Goal: Transaction & Acquisition: Book appointment/travel/reservation

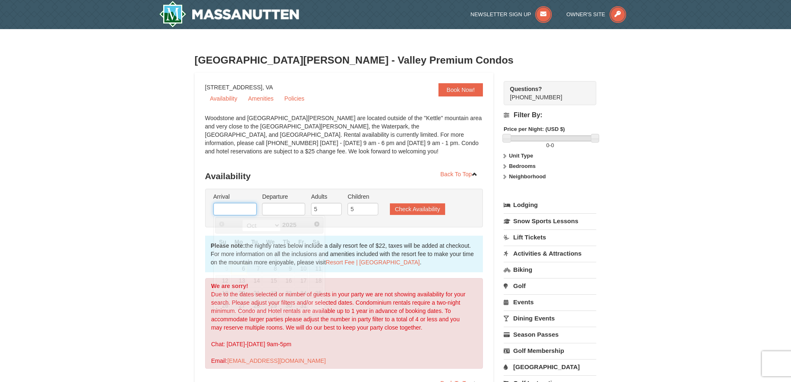
click at [243, 210] on input "text" at bounding box center [235, 209] width 43 height 12
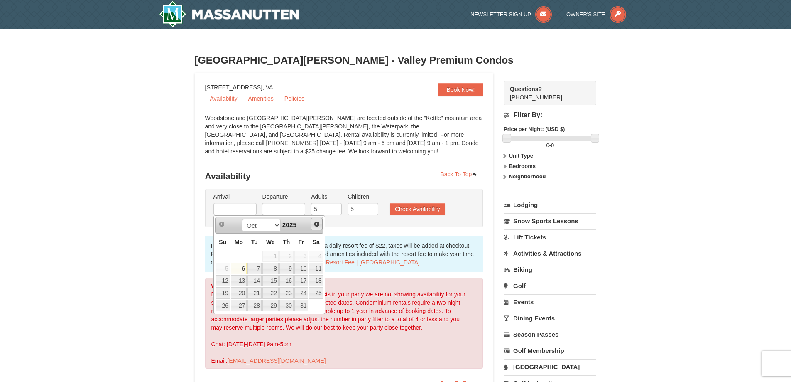
click at [317, 226] on span "Next" at bounding box center [317, 224] width 7 height 7
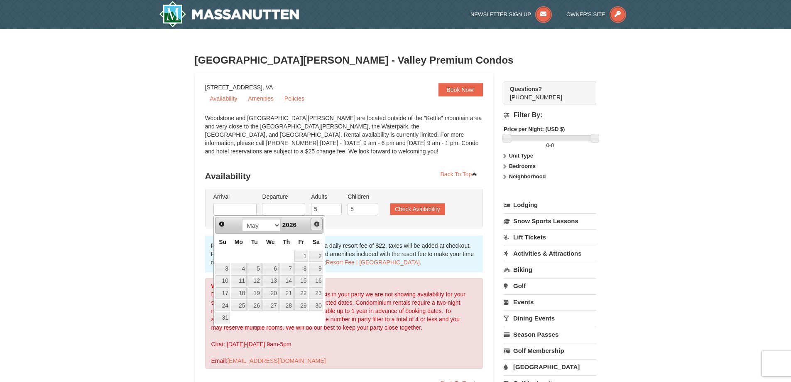
click at [317, 226] on span "Next" at bounding box center [317, 224] width 7 height 7
click at [241, 255] on link "1" at bounding box center [239, 256] width 16 height 12
type input "06/01/2026"
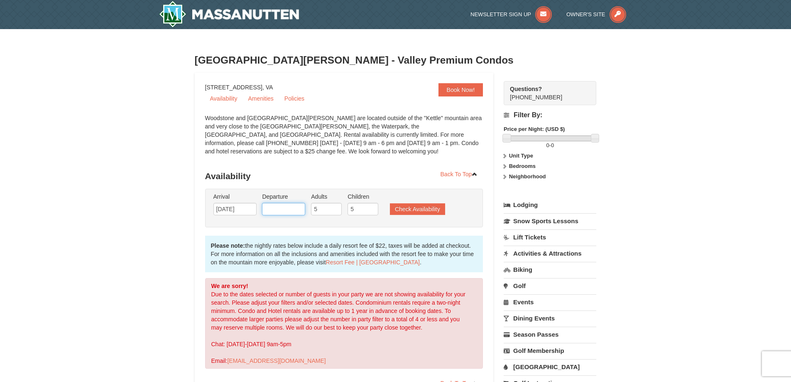
click at [298, 209] on input "text" at bounding box center [283, 209] width 43 height 12
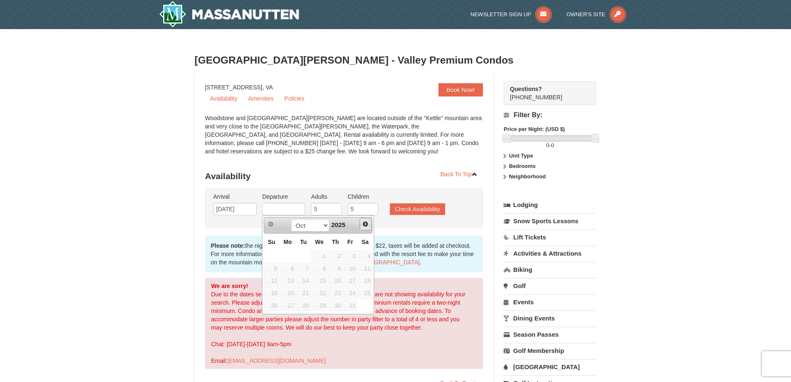
click at [365, 224] on span "Next" at bounding box center [365, 224] width 7 height 7
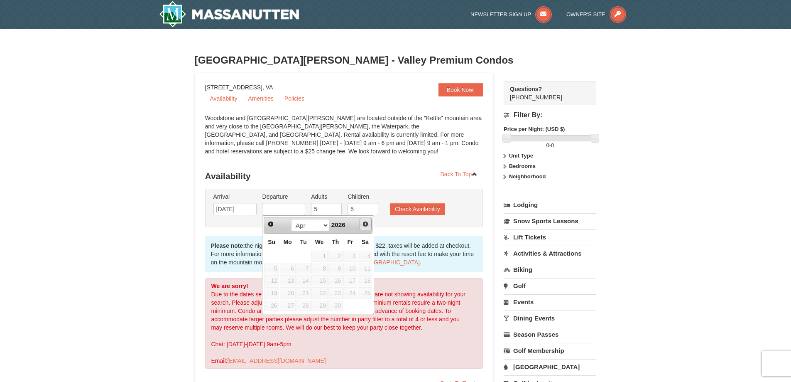
click at [365, 224] on span "Next" at bounding box center [365, 224] width 7 height 7
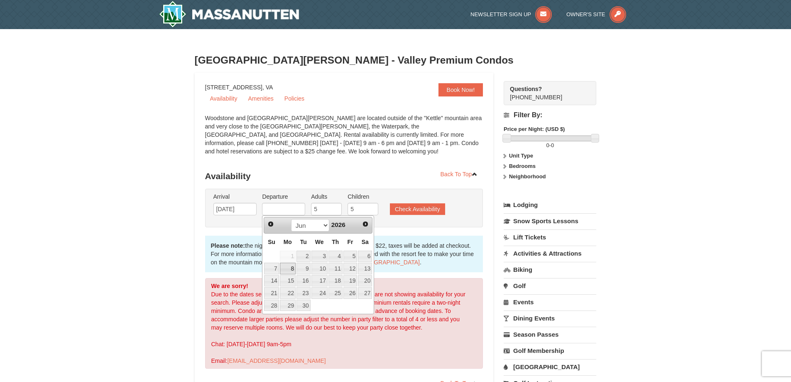
click at [288, 268] on link "8" at bounding box center [288, 269] width 16 height 12
type input "06/08/2026"
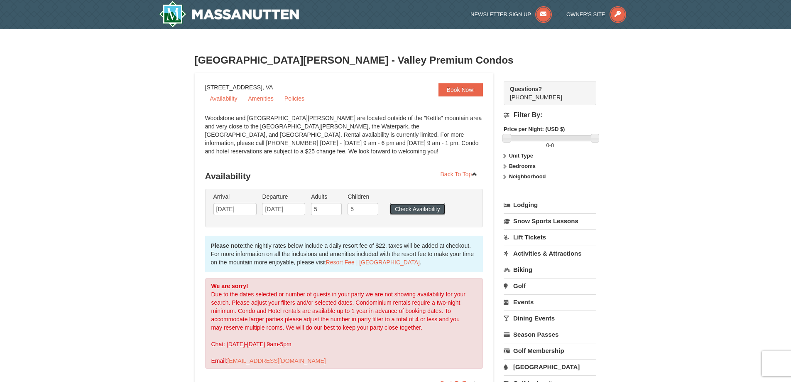
click at [427, 211] on button "Check Availability" at bounding box center [417, 209] width 55 height 12
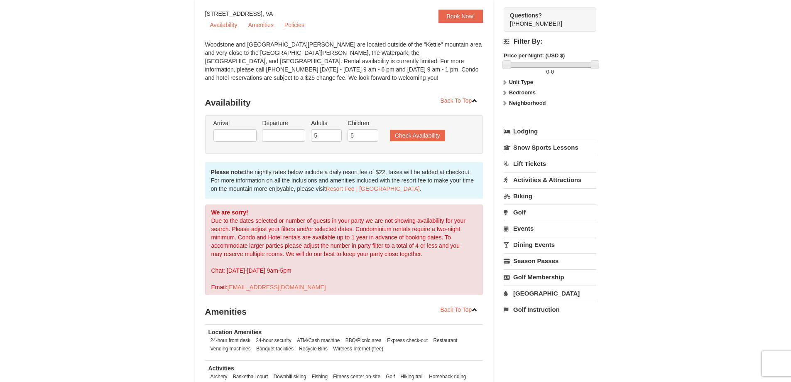
scroll to position [43, 0]
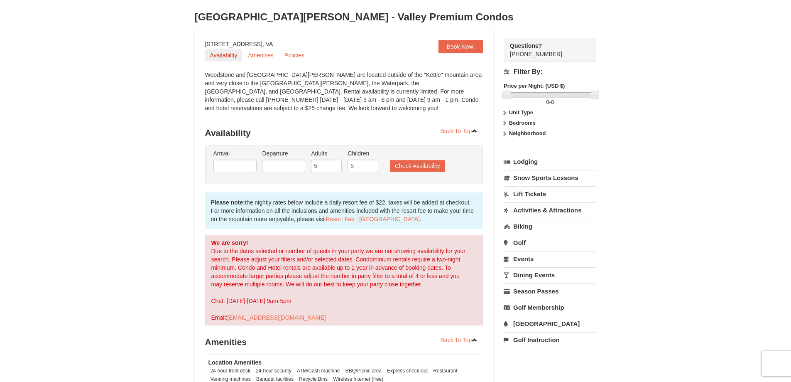
click at [230, 56] on link "Availability" at bounding box center [223, 55] width 37 height 12
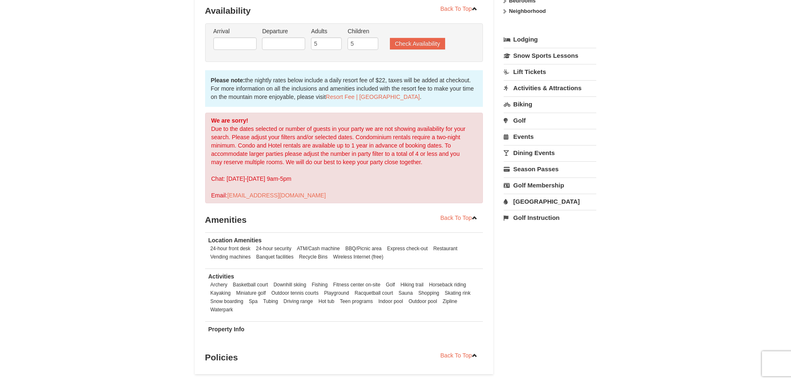
scroll to position [168, 0]
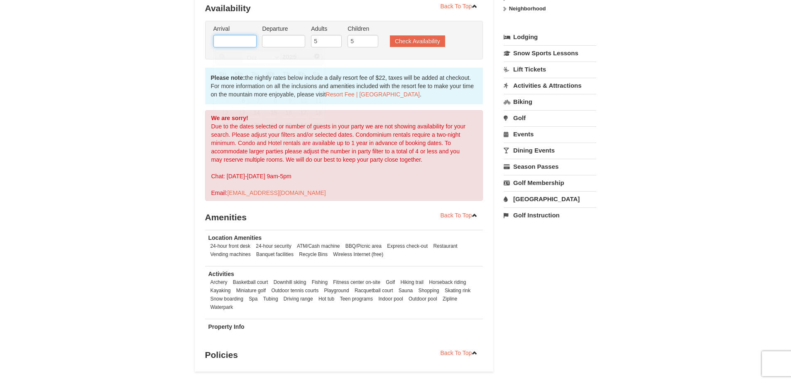
click at [243, 41] on input "text" at bounding box center [235, 41] width 43 height 12
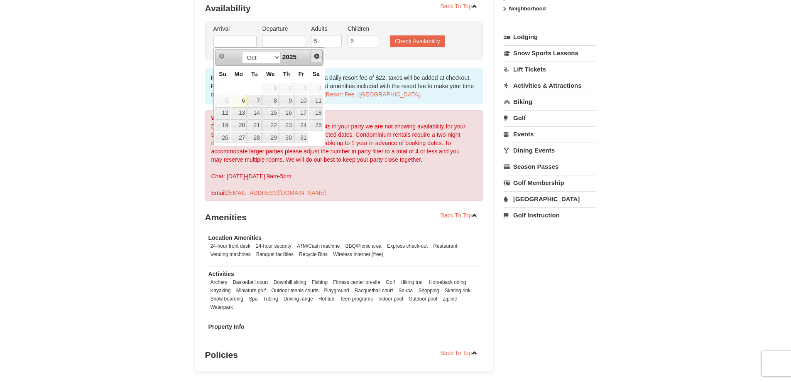
click at [319, 55] on span "Next" at bounding box center [317, 56] width 7 height 7
click at [220, 53] on span "Prev" at bounding box center [222, 56] width 7 height 7
click at [241, 114] on link "13" at bounding box center [239, 113] width 16 height 12
type input "10/13/2025"
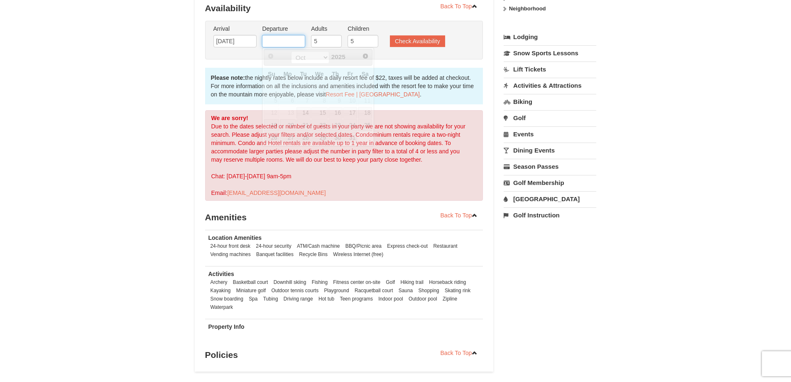
click at [297, 45] on input "text" at bounding box center [283, 41] width 43 height 12
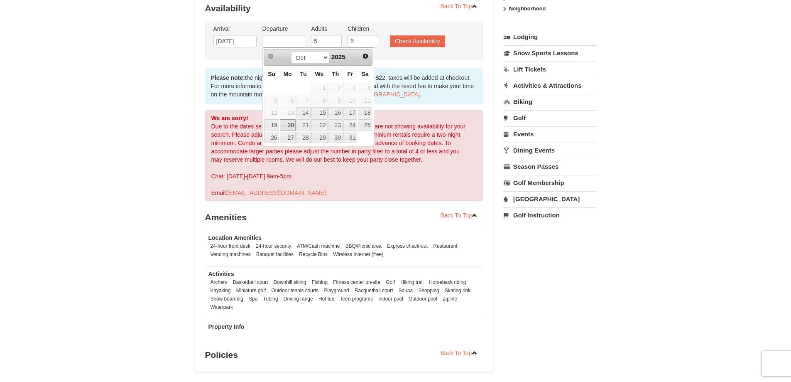
click at [289, 125] on link "20" at bounding box center [288, 125] width 16 height 12
type input "10/20/2025"
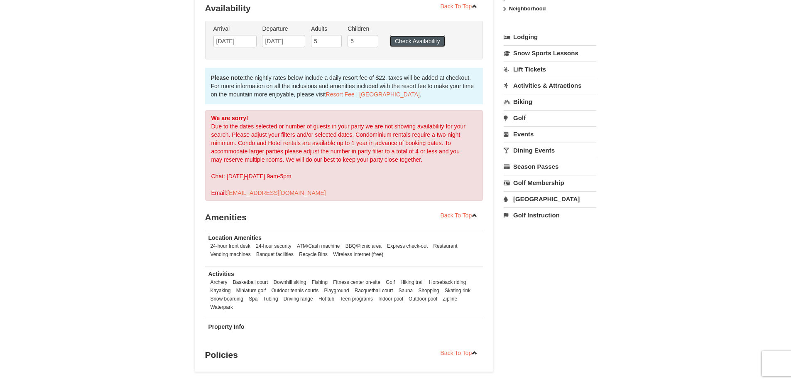
click at [409, 41] on button "Check Availability" at bounding box center [417, 41] width 55 height 12
click at [245, 39] on input "text" at bounding box center [235, 41] width 43 height 12
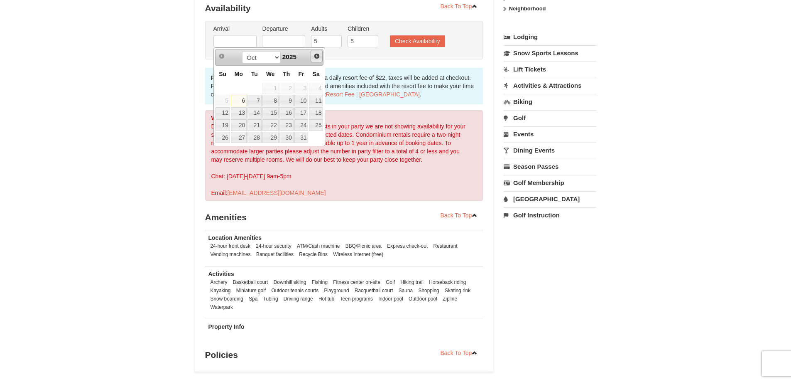
click at [317, 55] on span "Next" at bounding box center [317, 56] width 7 height 7
click at [222, 59] on span "Prev" at bounding box center [222, 56] width 7 height 7
click at [241, 112] on link "15" at bounding box center [239, 113] width 16 height 12
type input "12/15/2025"
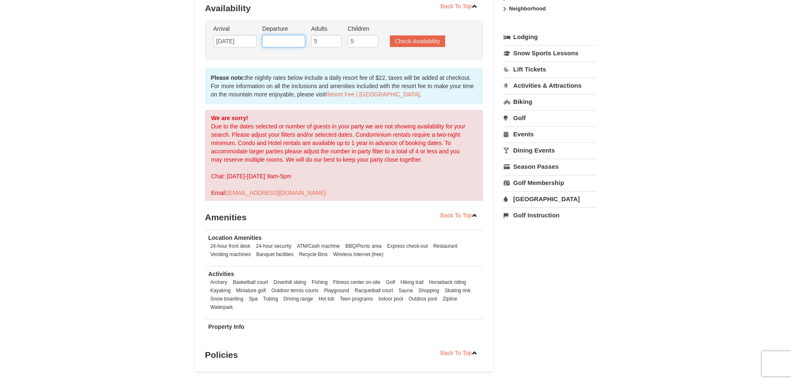
click at [282, 42] on input "text" at bounding box center [283, 41] width 43 height 12
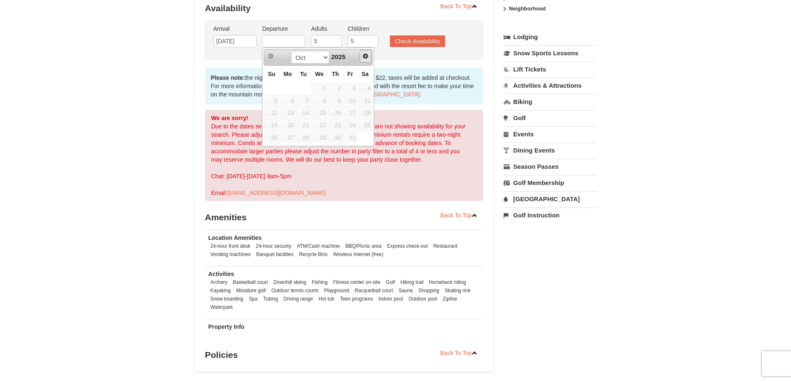
click at [366, 56] on span "Next" at bounding box center [365, 56] width 7 height 7
click at [291, 123] on link "22" at bounding box center [288, 125] width 16 height 12
type input "12/22/2025"
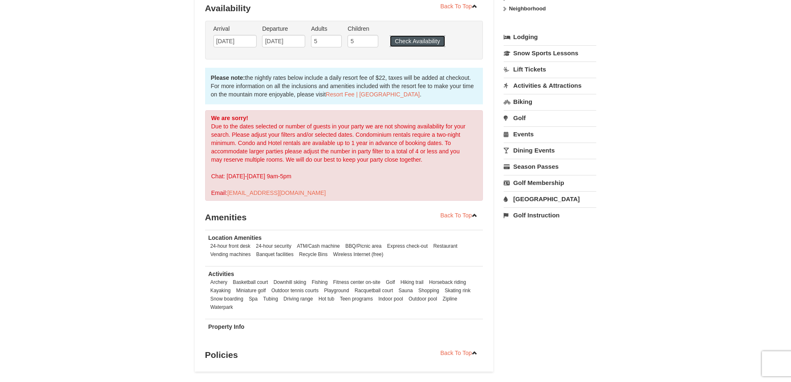
click at [417, 42] on button "Check Availability" at bounding box center [417, 41] width 55 height 12
click at [250, 38] on input "text" at bounding box center [235, 41] width 43 height 12
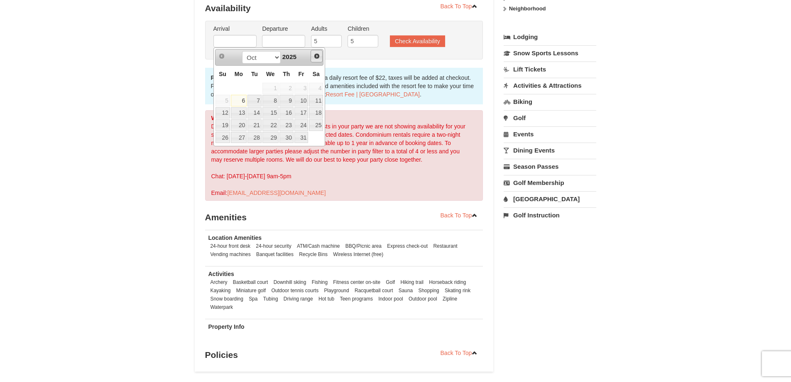
click at [317, 55] on span "Next" at bounding box center [317, 56] width 7 height 7
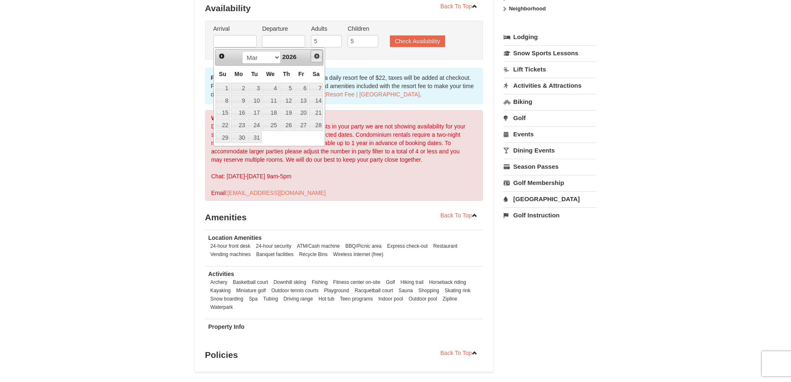
click at [317, 55] on span "Next" at bounding box center [317, 56] width 7 height 7
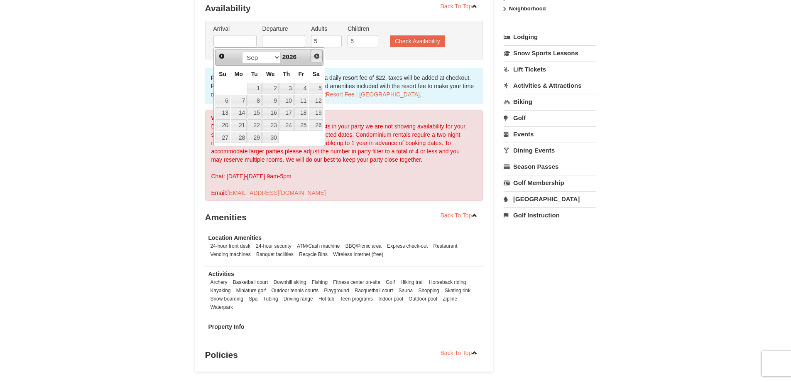
click at [317, 55] on span "Next" at bounding box center [317, 56] width 7 height 7
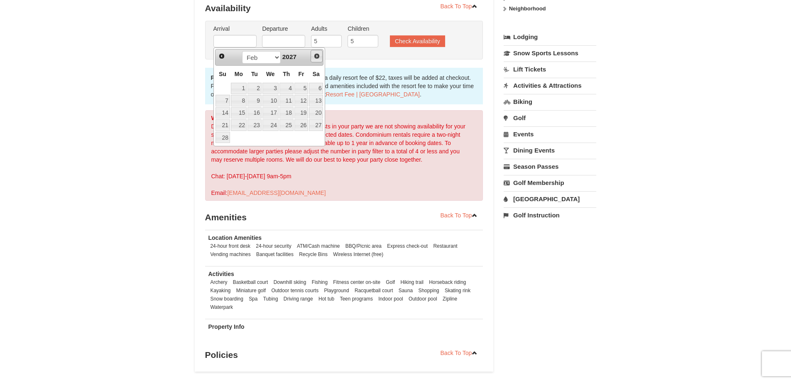
click at [317, 55] on span "Next" at bounding box center [317, 56] width 7 height 7
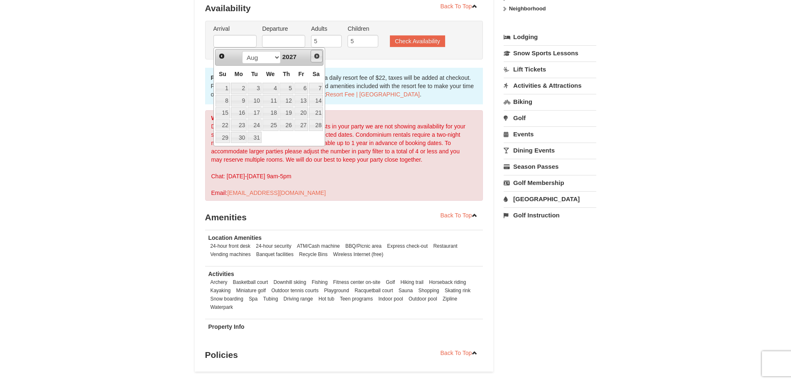
click at [317, 55] on span "Next" at bounding box center [317, 56] width 7 height 7
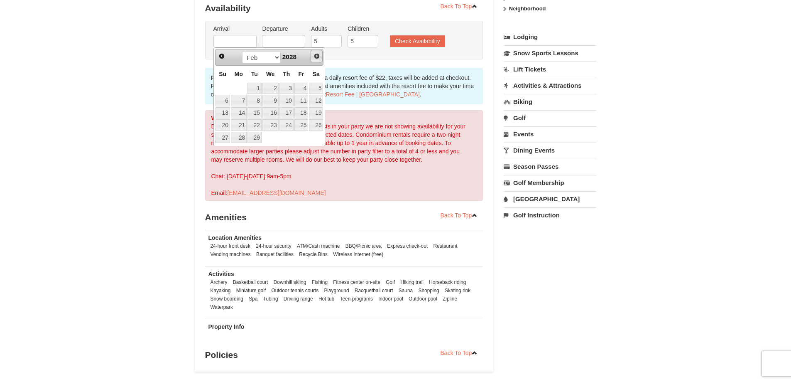
click at [317, 55] on span "Next" at bounding box center [317, 56] width 7 height 7
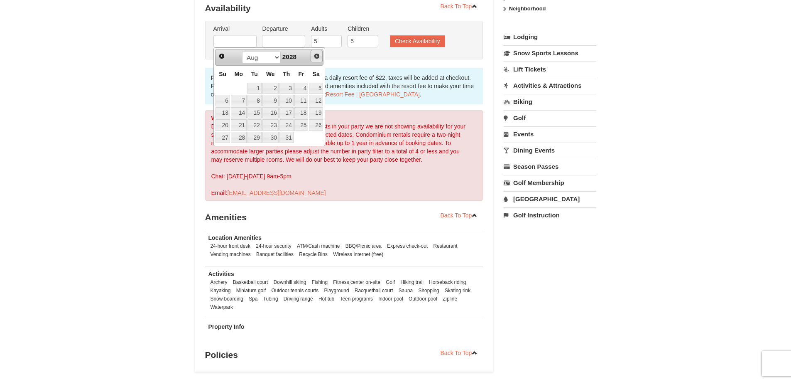
click at [317, 55] on span "Next" at bounding box center [317, 56] width 7 height 7
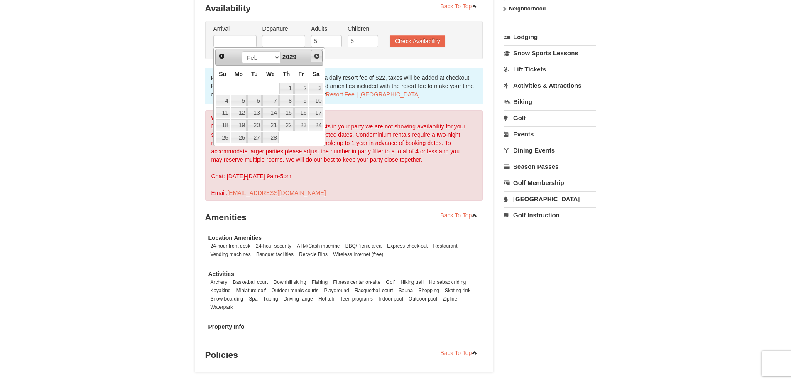
click at [317, 55] on span "Next" at bounding box center [317, 56] width 7 height 7
click at [223, 57] on span "Prev" at bounding box center [222, 56] width 7 height 7
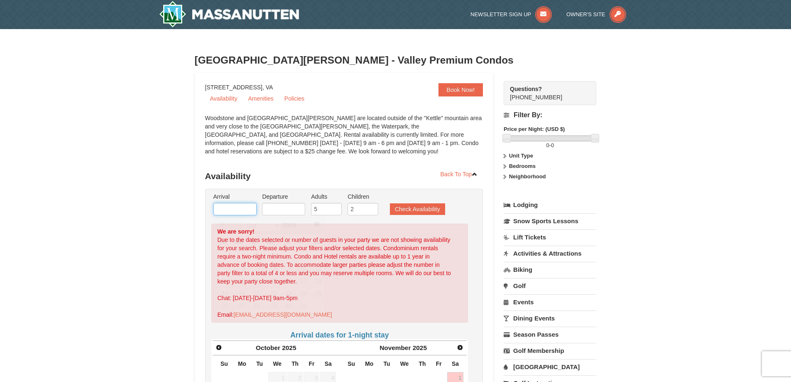
drag, startPoint x: 247, startPoint y: 212, endPoint x: 255, endPoint y: 211, distance: 7.5
click at [249, 212] on input "text" at bounding box center [235, 209] width 43 height 12
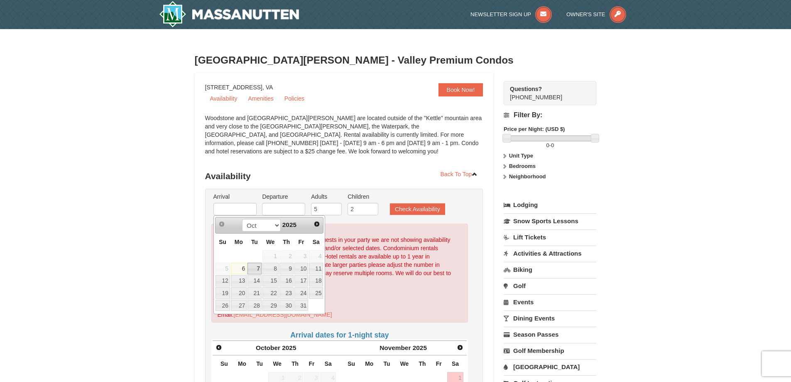
click at [258, 268] on link "7" at bounding box center [255, 269] width 14 height 12
type input "[DATE]"
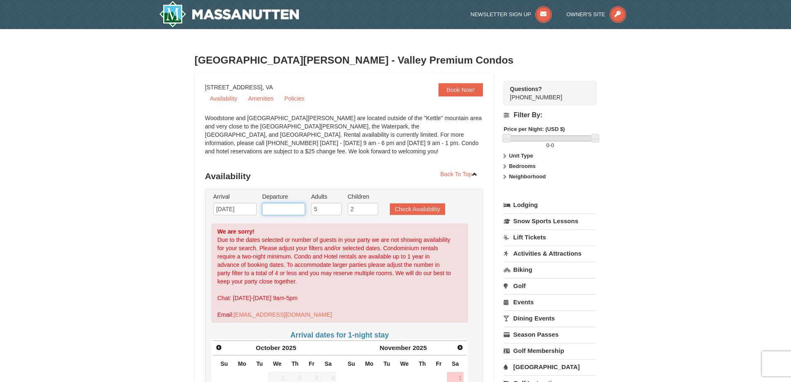
click at [295, 206] on input "text" at bounding box center [283, 209] width 43 height 12
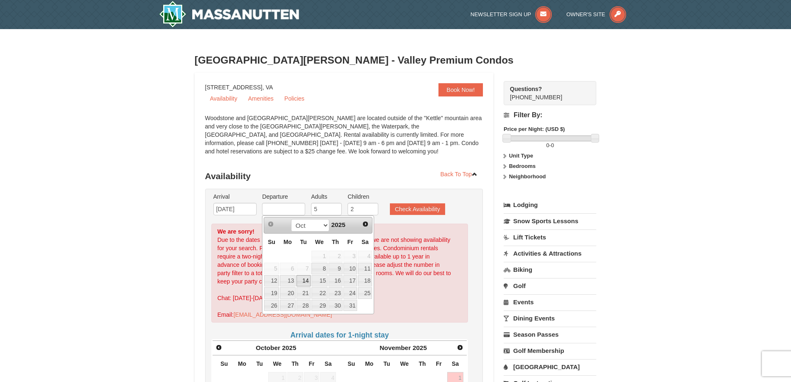
click at [306, 282] on link "14" at bounding box center [304, 281] width 14 height 12
type input "[DATE]"
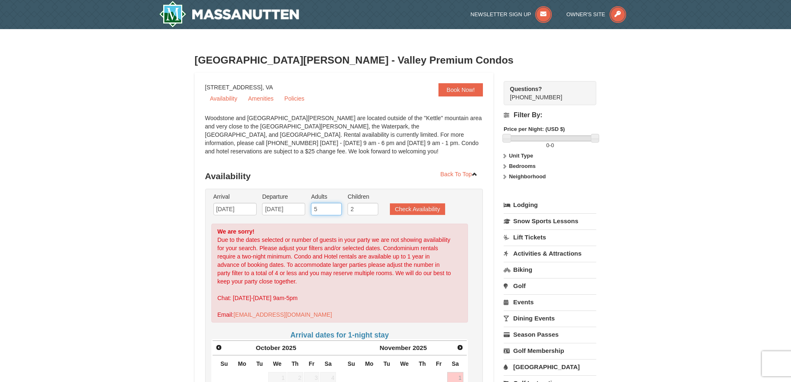
click at [320, 209] on input "5" at bounding box center [326, 209] width 31 height 12
type input "4"
click at [335, 211] on input "4" at bounding box center [326, 209] width 31 height 12
click at [421, 208] on button "Check Availability" at bounding box center [417, 209] width 55 height 12
